Goal: Task Accomplishment & Management: Use online tool/utility

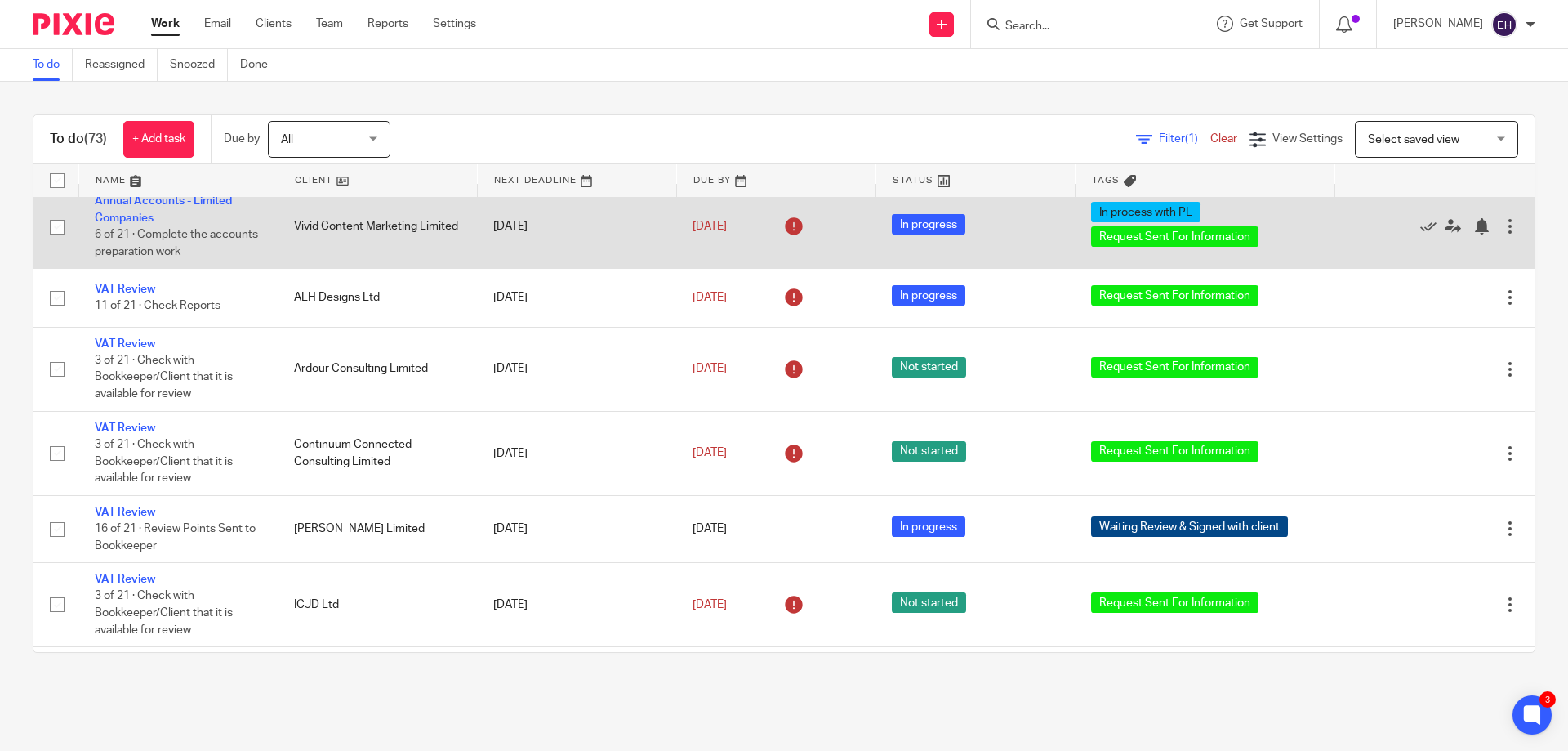
scroll to position [409, 0]
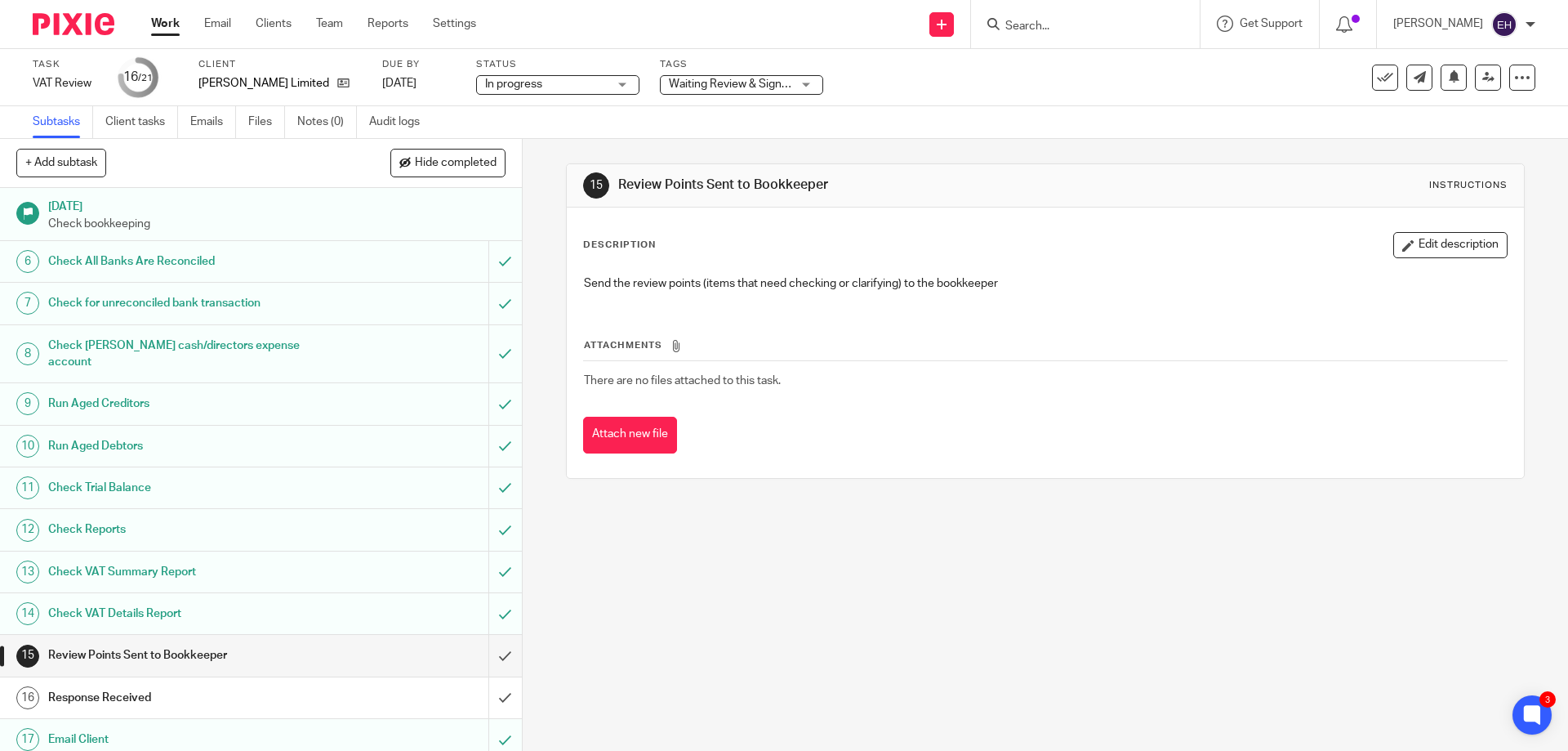
scroll to position [360, 0]
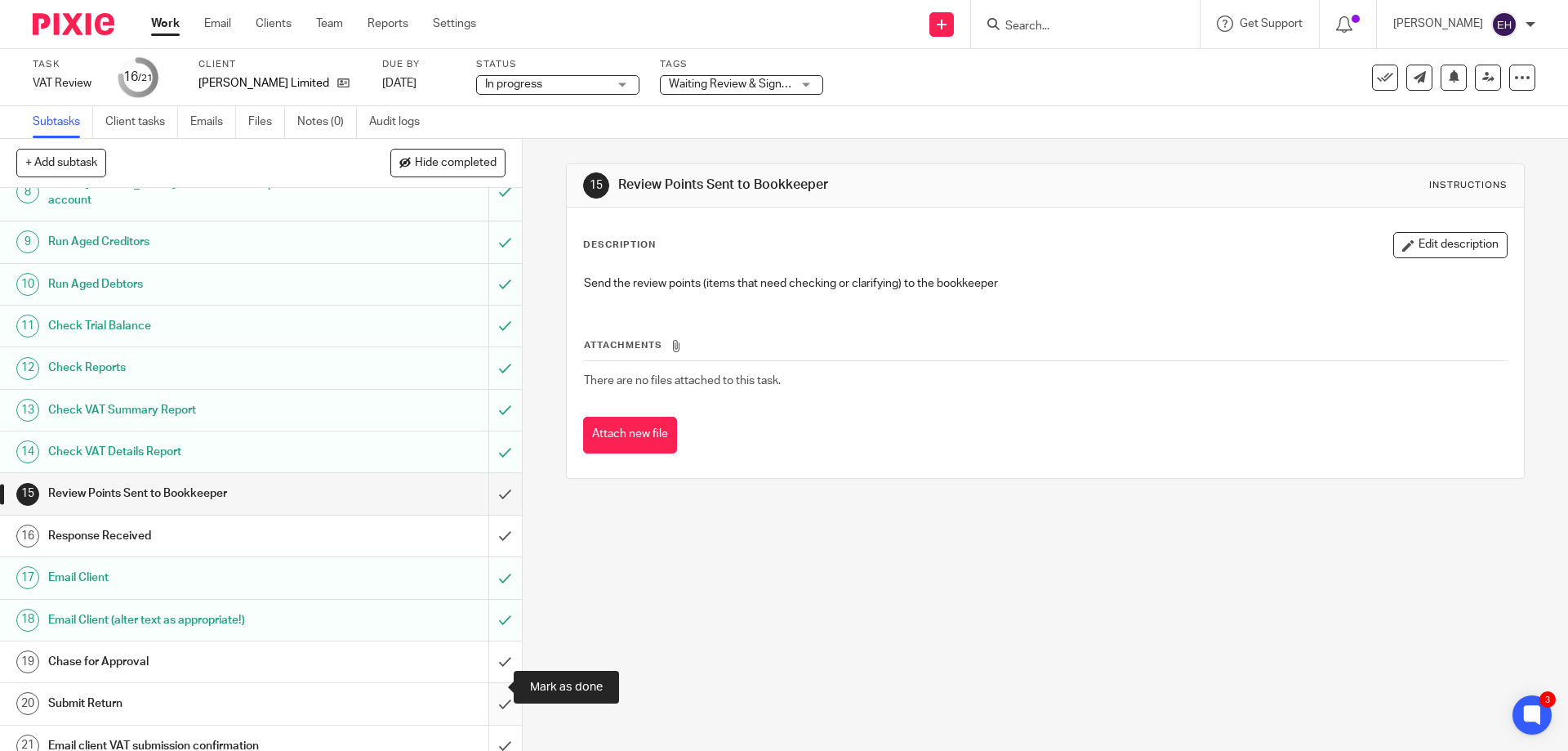
click at [484, 687] on input "submit" at bounding box center [261, 704] width 522 height 41
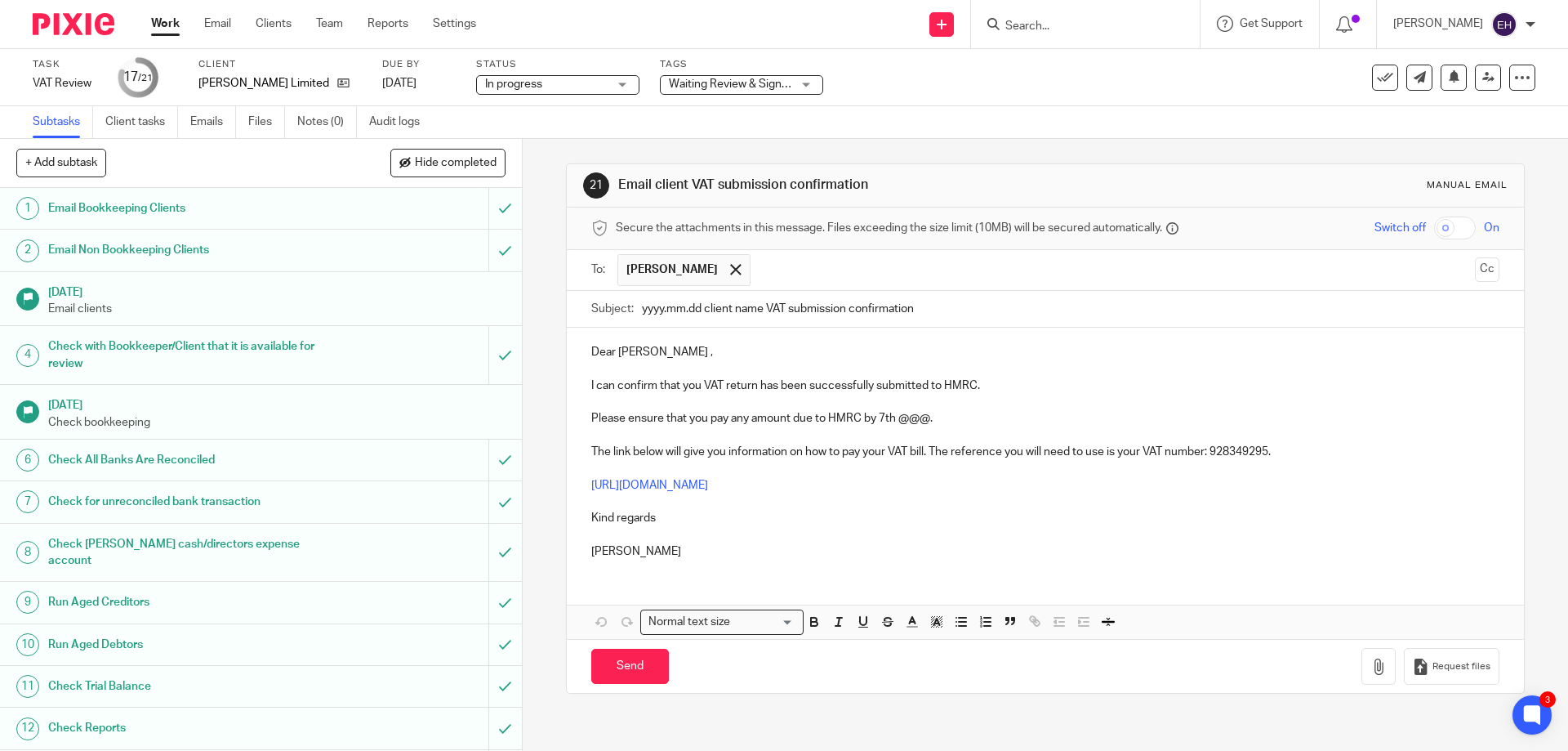
drag, startPoint x: 638, startPoint y: 311, endPoint x: 760, endPoint y: 311, distance: 122.0
click at [760, 311] on input "yyyy.mm.dd client name VAT submission confirmation" at bounding box center [1070, 308] width 857 height 37
type input "[DATE] [PERSON_NAME] VAT submission confirmation"
click at [901, 421] on p "Please ensure that you pay any amount due to HMRC by 7th @@@." at bounding box center [1045, 418] width 907 height 16
drag, startPoint x: 900, startPoint y: 421, endPoint x: 917, endPoint y: 422, distance: 17.0
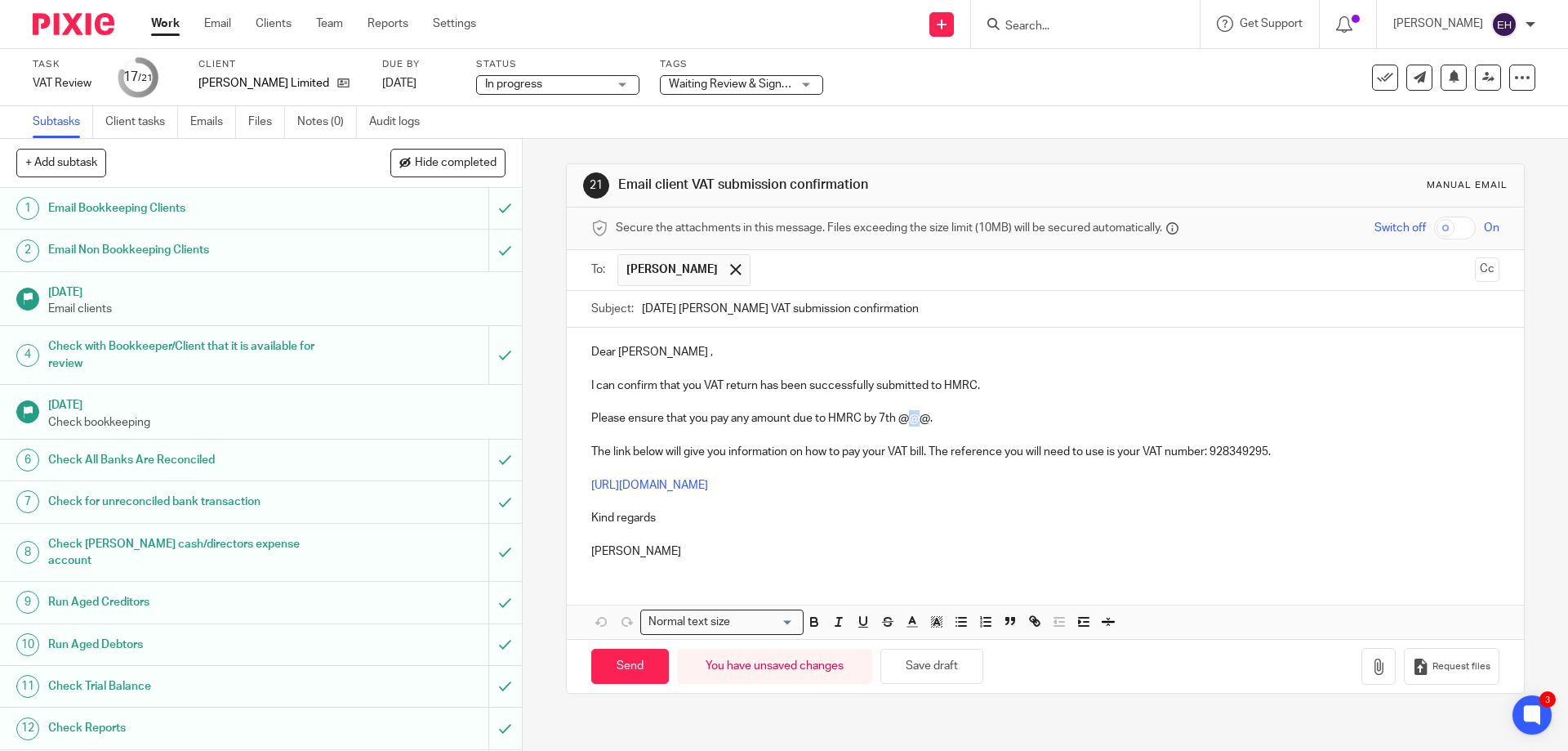
click at [917, 422] on p "Please ensure that you pay any amount due to HMRC by 7th @@@." at bounding box center [1045, 418] width 907 height 16
drag, startPoint x: 898, startPoint y: 418, endPoint x: 923, endPoint y: 419, distance: 25.0
click at [923, 419] on p "Please ensure that you pay any amount due to HMRC by 7th @@@." at bounding box center [1045, 418] width 907 height 16
click at [631, 668] on input "Send" at bounding box center [630, 666] width 78 height 35
type input "Sent"
